Goal: Find specific page/section: Find specific page/section

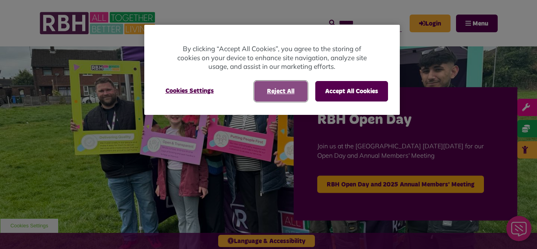
click at [283, 95] on button "Reject All" at bounding box center [280, 91] width 53 height 20
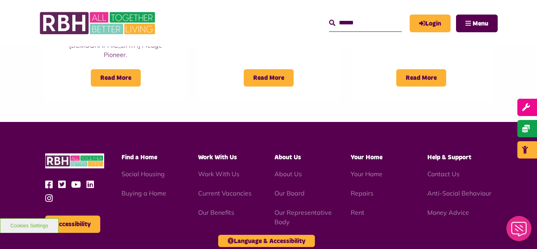
scroll to position [737, 0]
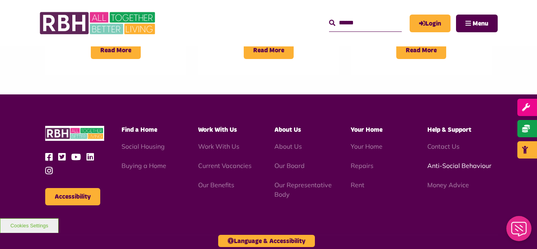
click at [446, 162] on link "Anti-Social Behaviour" at bounding box center [459, 166] width 64 height 8
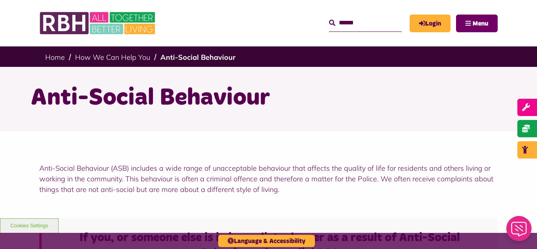
click at [465, 24] on button "Menu" at bounding box center [477, 24] width 42 height 18
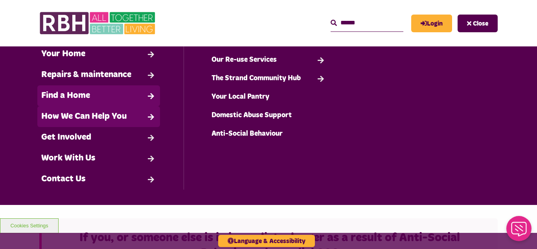
scroll to position [40, 0]
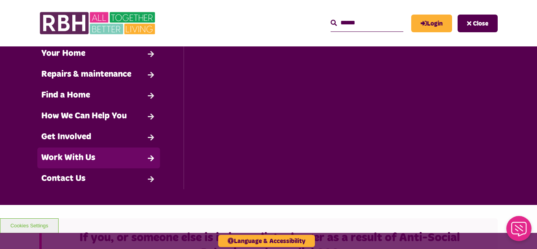
click at [103, 161] on link "Work With Us" at bounding box center [98, 157] width 123 height 21
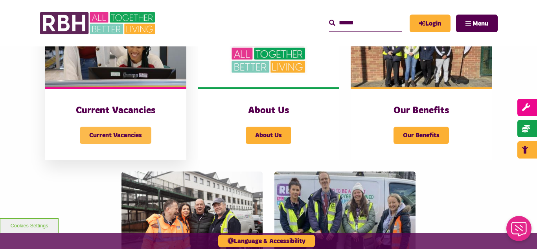
scroll to position [217, 0]
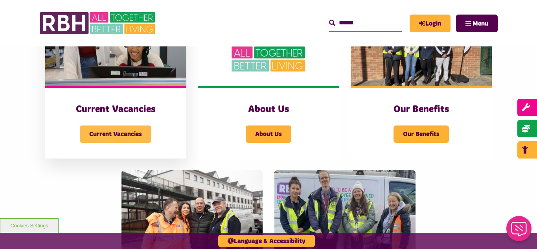
click at [100, 129] on span "Current Vacancies" at bounding box center [116, 133] width 72 height 17
